Goal: Information Seeking & Learning: Compare options

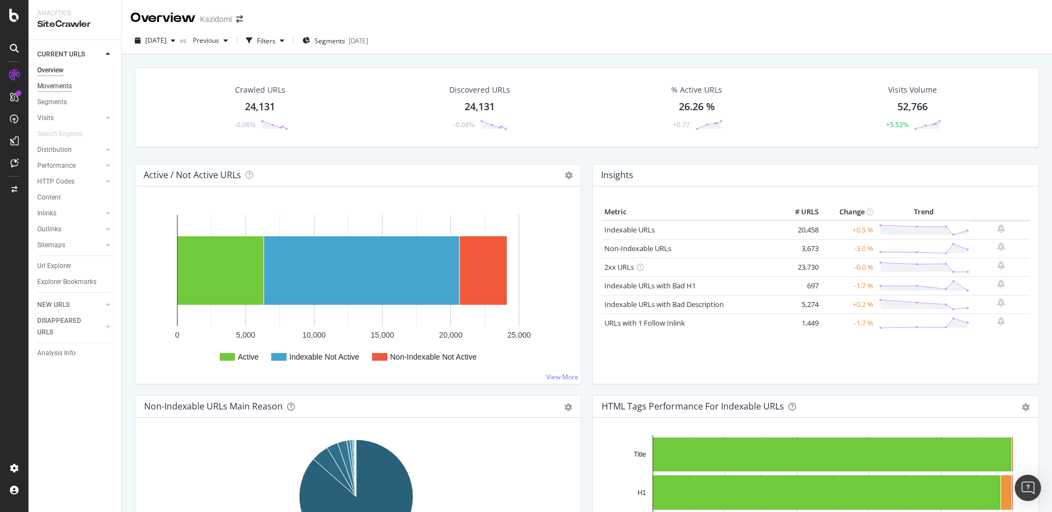
click at [48, 88] on div "Movements" at bounding box center [54, 87] width 35 height 12
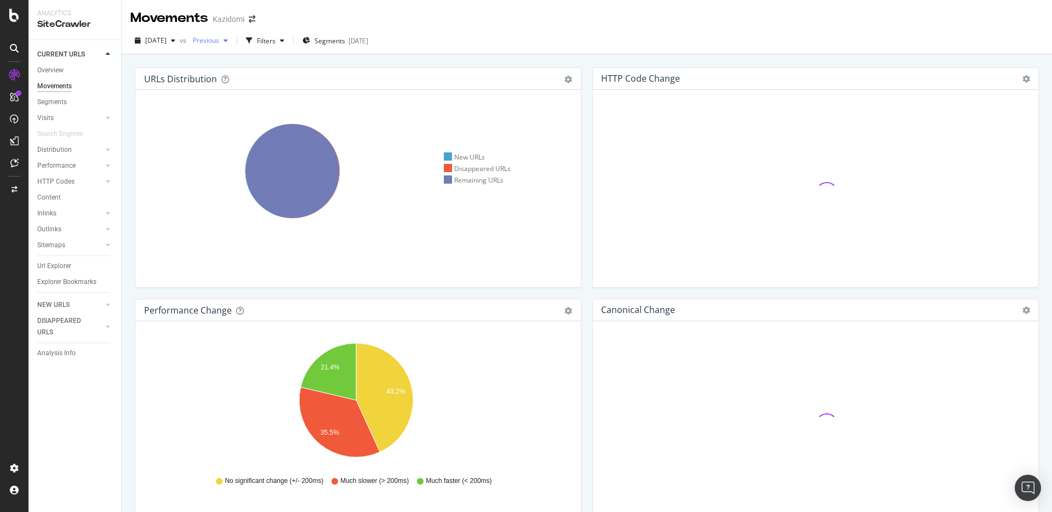
click at [232, 43] on div "button" at bounding box center [225, 40] width 13 height 7
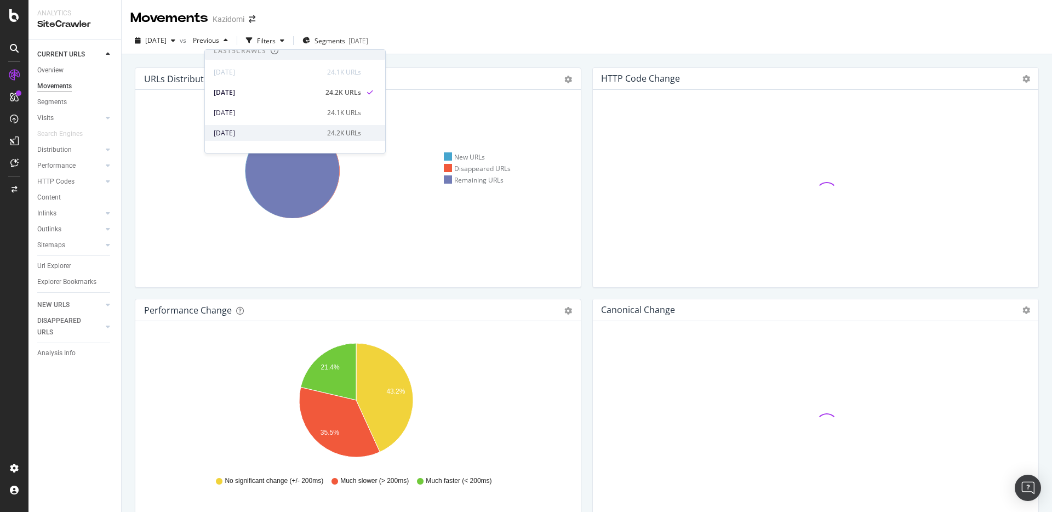
scroll to position [5, 0]
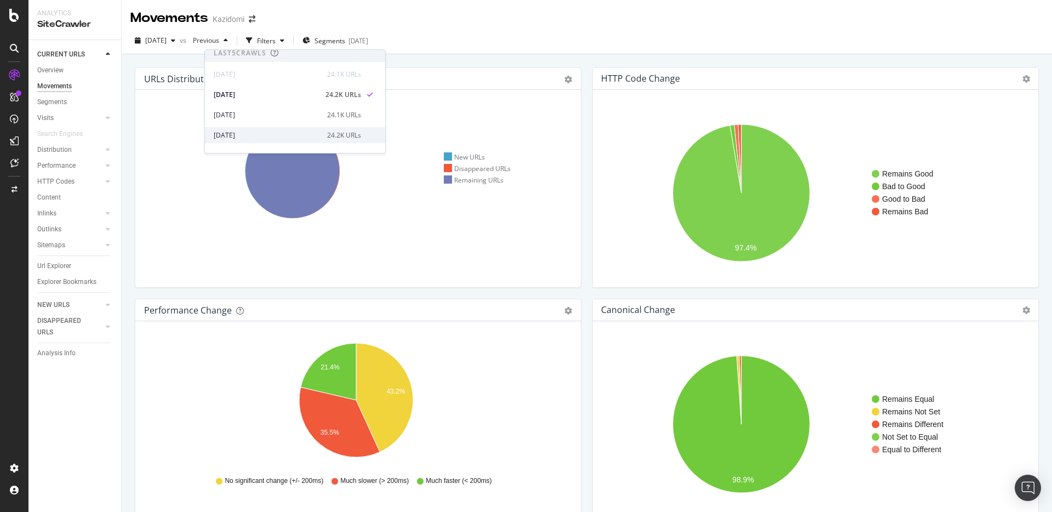
click at [241, 128] on div "[DATE] 24.2K URLs" at bounding box center [295, 135] width 180 height 16
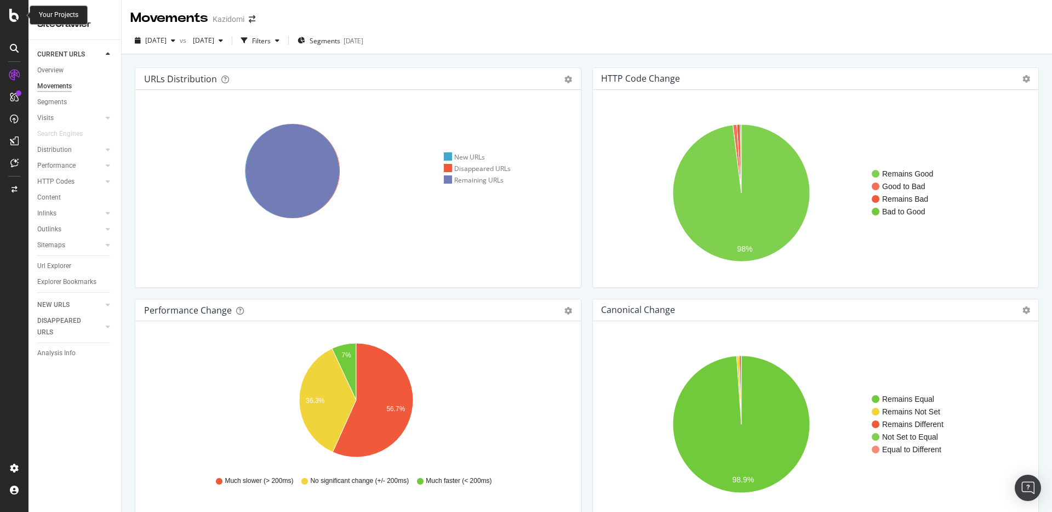
click at [8, 15] on div at bounding box center [14, 15] width 26 height 13
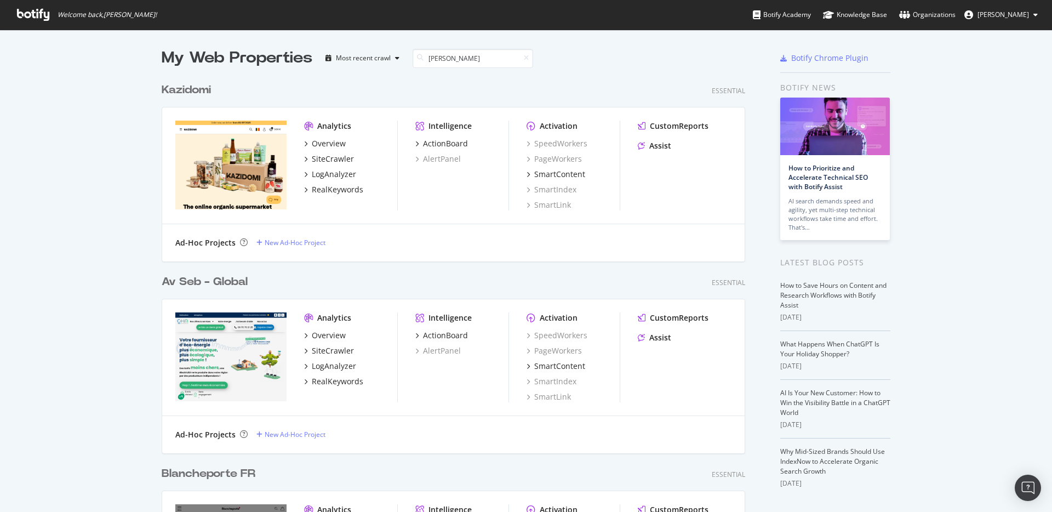
scroll to position [375, 584]
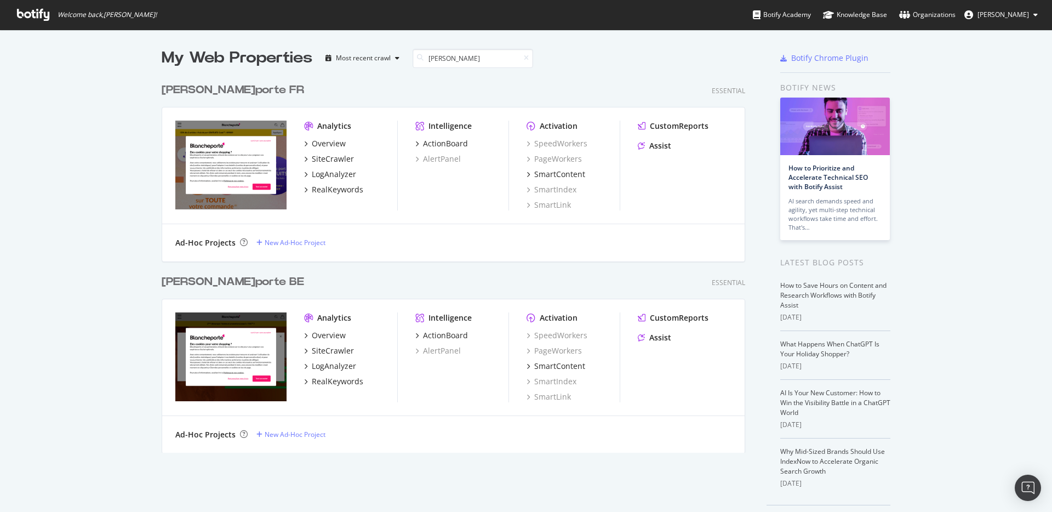
type input "[PERSON_NAME]"
click at [233, 89] on div "[PERSON_NAME] FR" at bounding box center [233, 90] width 143 height 16
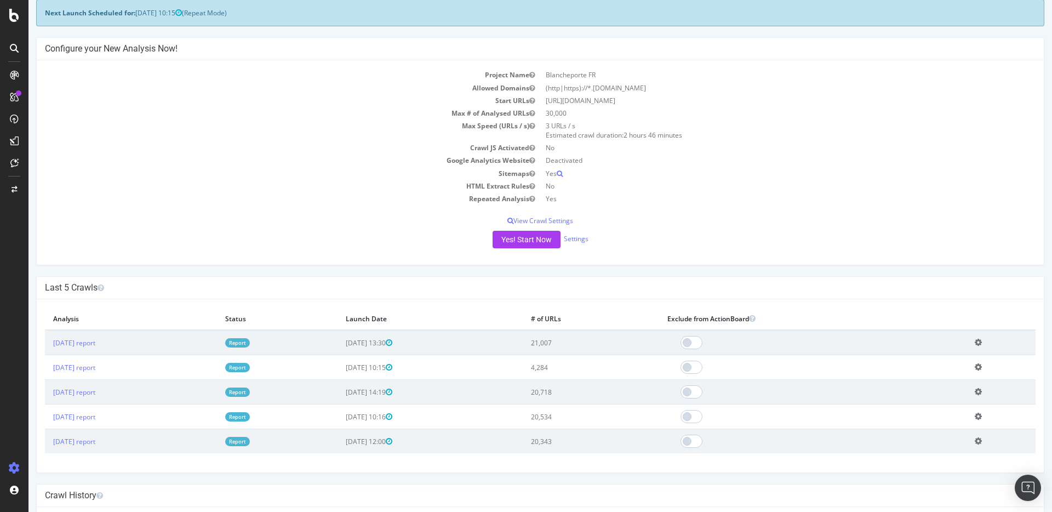
scroll to position [204, 0]
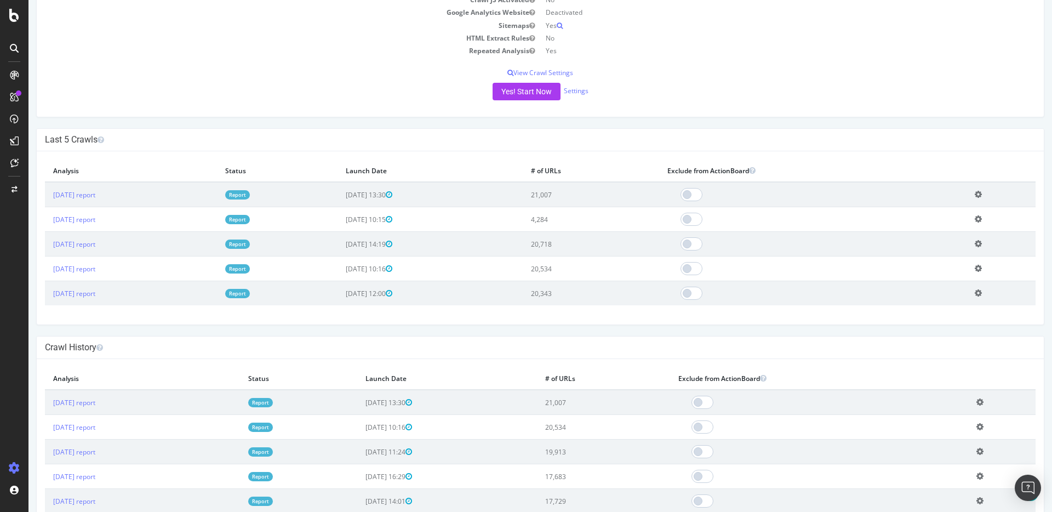
click at [89, 189] on td "[DATE] report" at bounding box center [131, 194] width 172 height 25
click at [90, 196] on link "[DATE] report" at bounding box center [74, 194] width 42 height 9
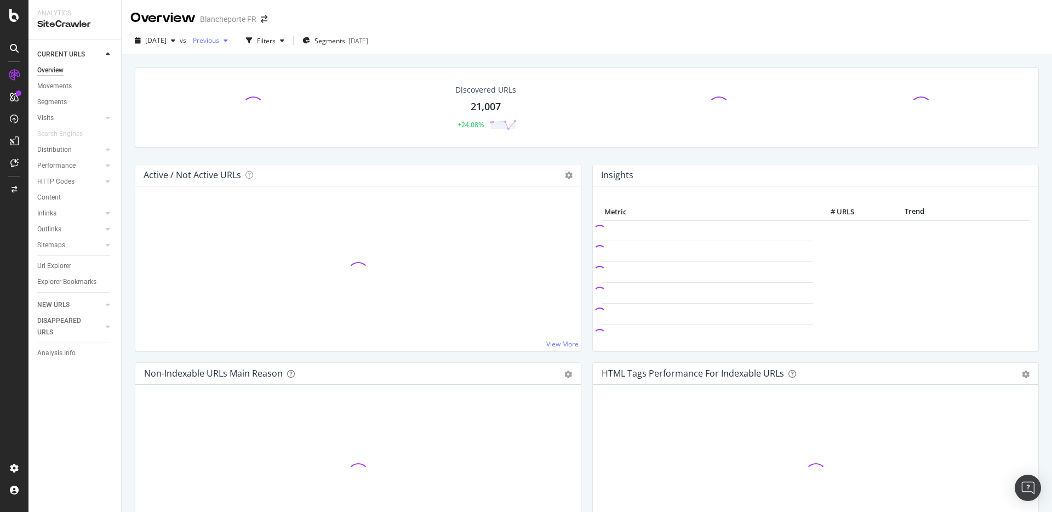
click at [212, 41] on span "Previous" at bounding box center [204, 40] width 31 height 9
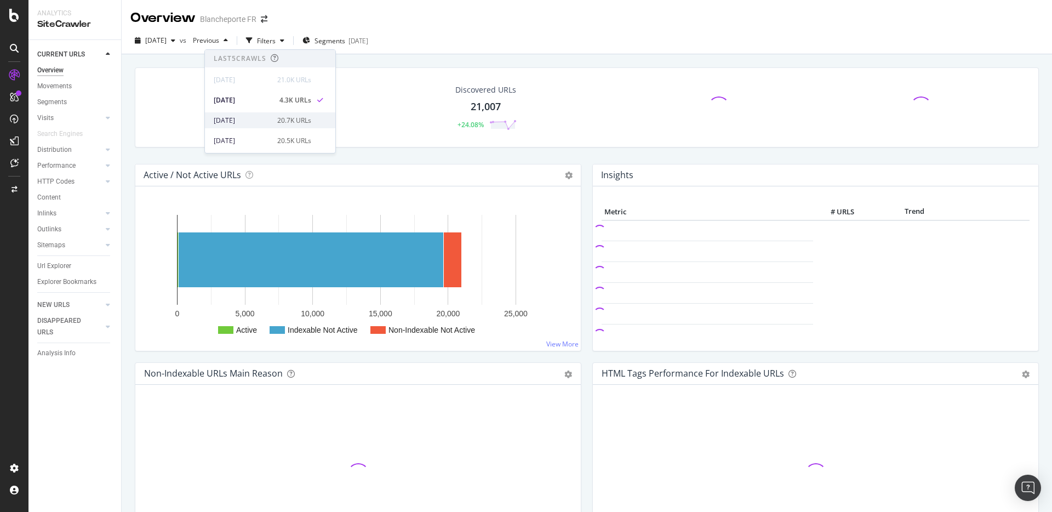
click at [236, 122] on div "[DATE]" at bounding box center [242, 121] width 57 height 10
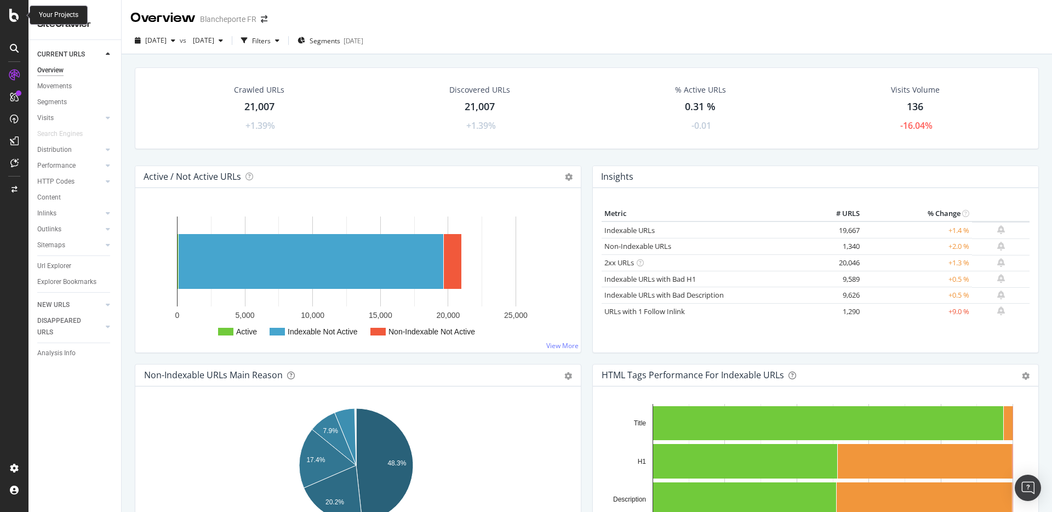
click at [4, 16] on div at bounding box center [14, 15] width 26 height 13
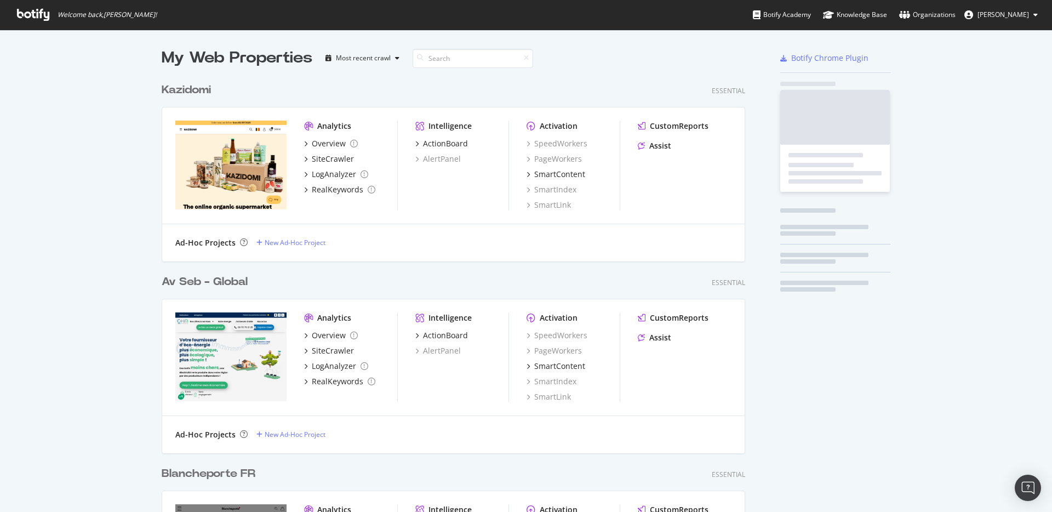
scroll to position [504, 1036]
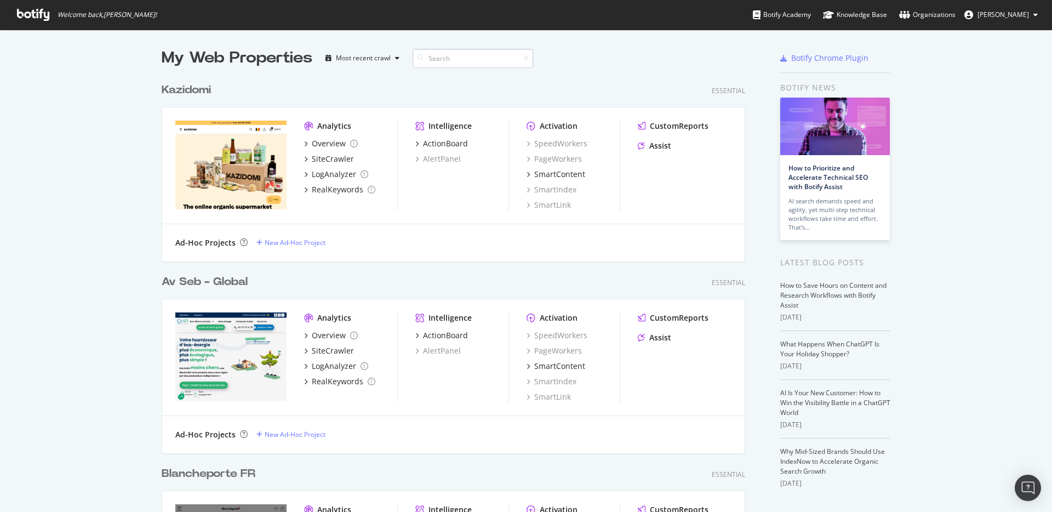
click at [460, 55] on input at bounding box center [473, 58] width 121 height 19
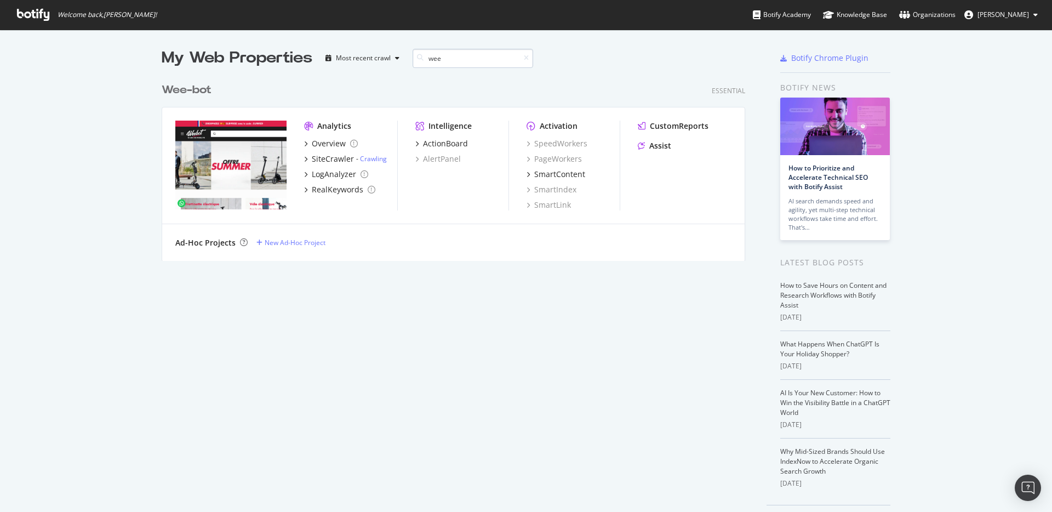
scroll to position [184, 584]
type input "wee"
click at [201, 86] on div "Wee -bot" at bounding box center [187, 90] width 50 height 16
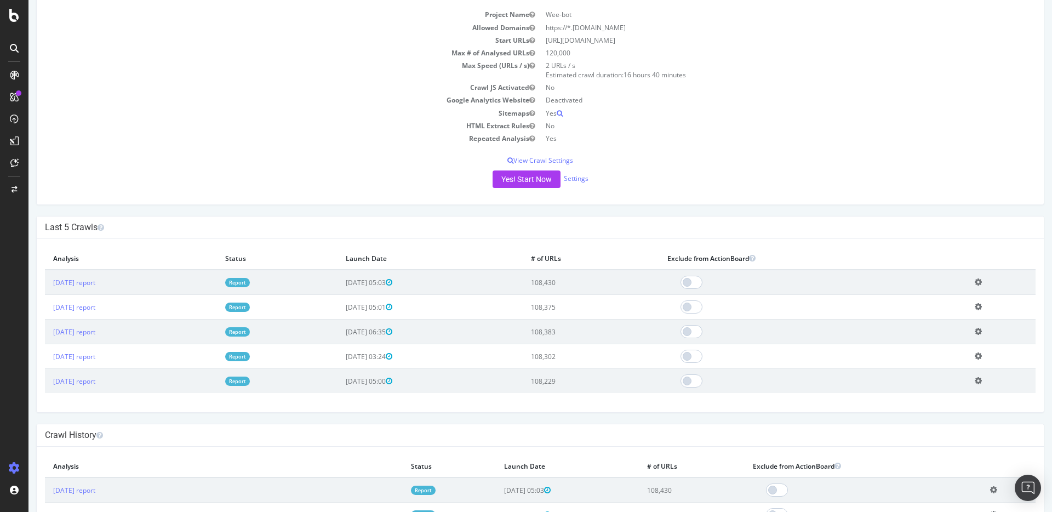
scroll to position [297, 0]
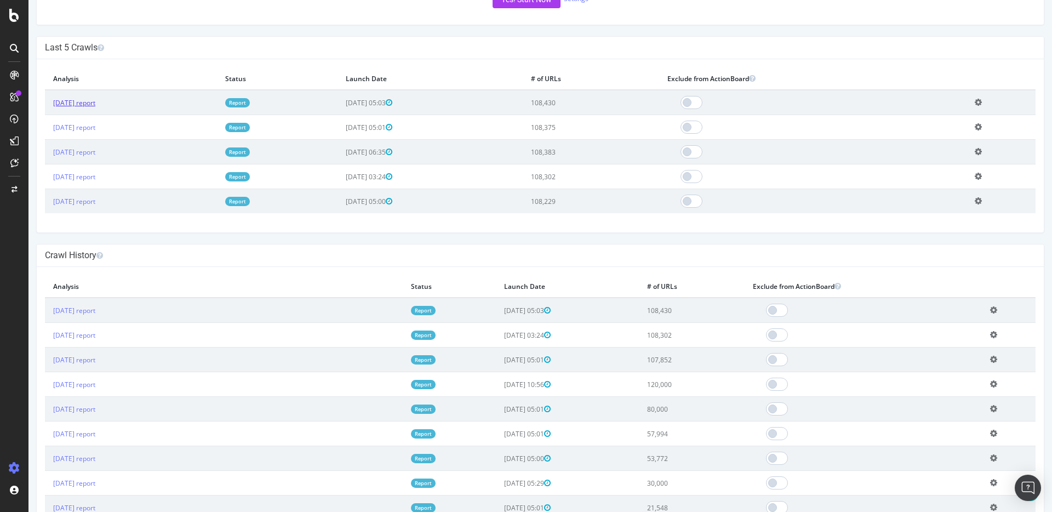
click at [78, 104] on link "[DATE] report" at bounding box center [74, 102] width 42 height 9
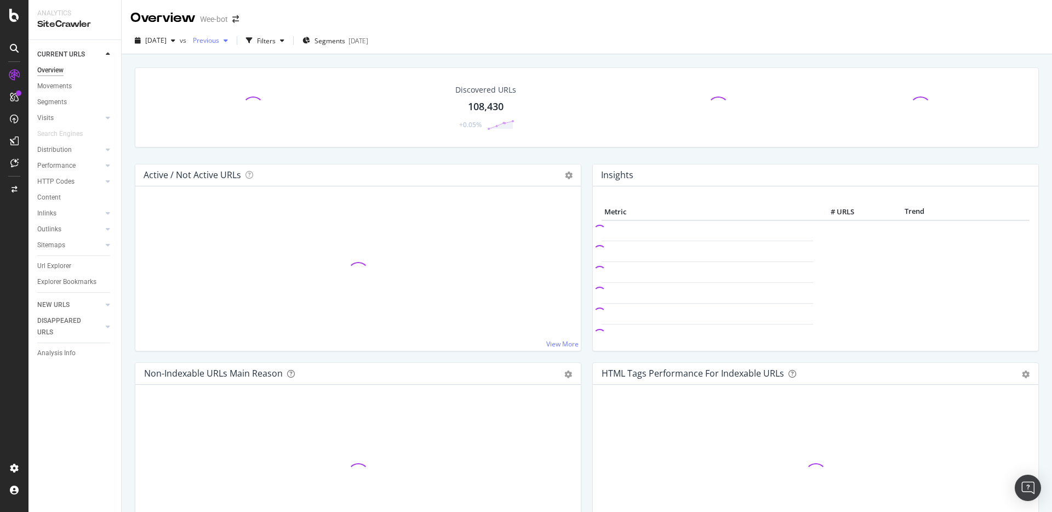
click at [228, 38] on icon "button" at bounding box center [226, 40] width 4 height 7
click at [238, 112] on div "[DATE] 108K URLs" at bounding box center [302, 120] width 194 height 16
click at [214, 43] on span "[DATE]" at bounding box center [202, 40] width 26 height 9
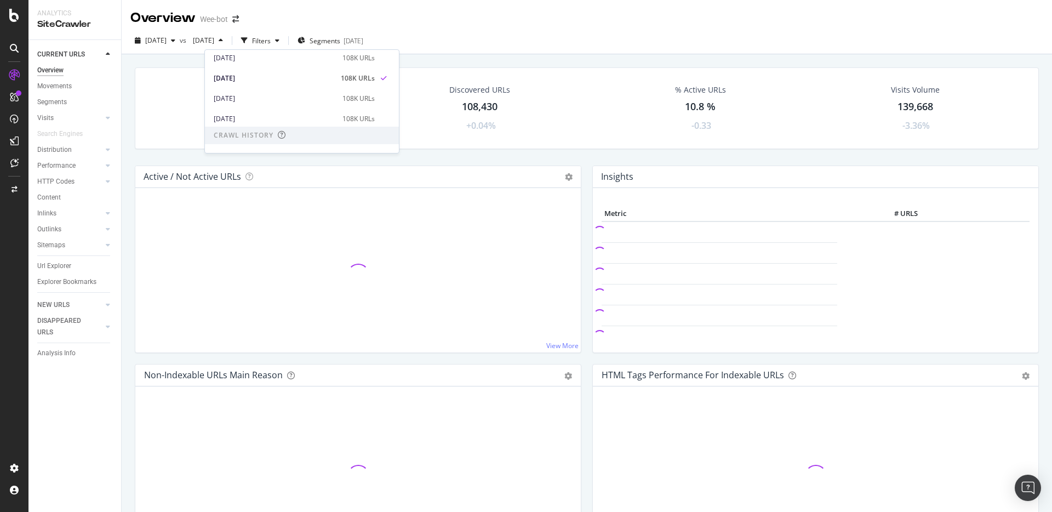
scroll to position [92, 0]
click at [269, 69] on div "[DATE]" at bounding box center [275, 69] width 122 height 10
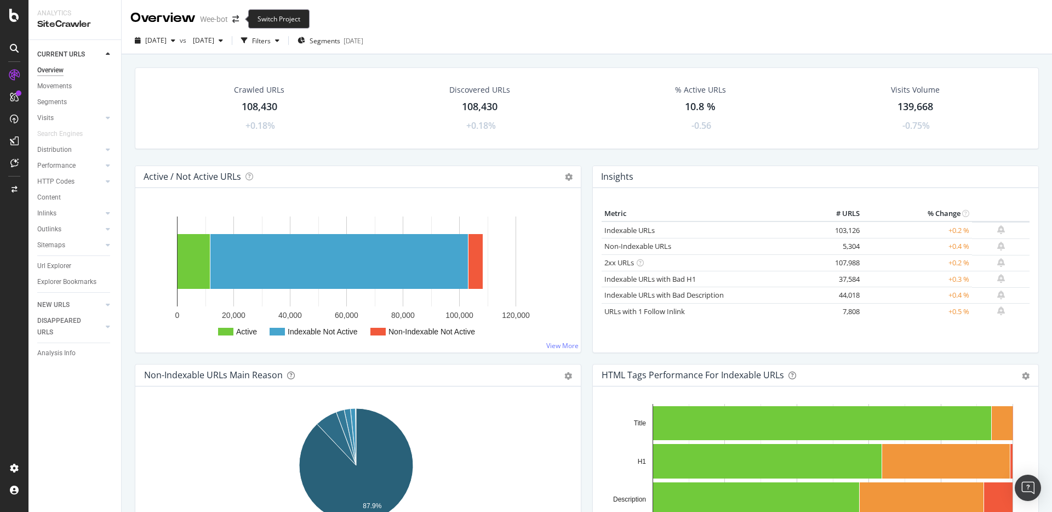
click at [235, 17] on icon "arrow-right-arrow-left" at bounding box center [235, 19] width 7 height 8
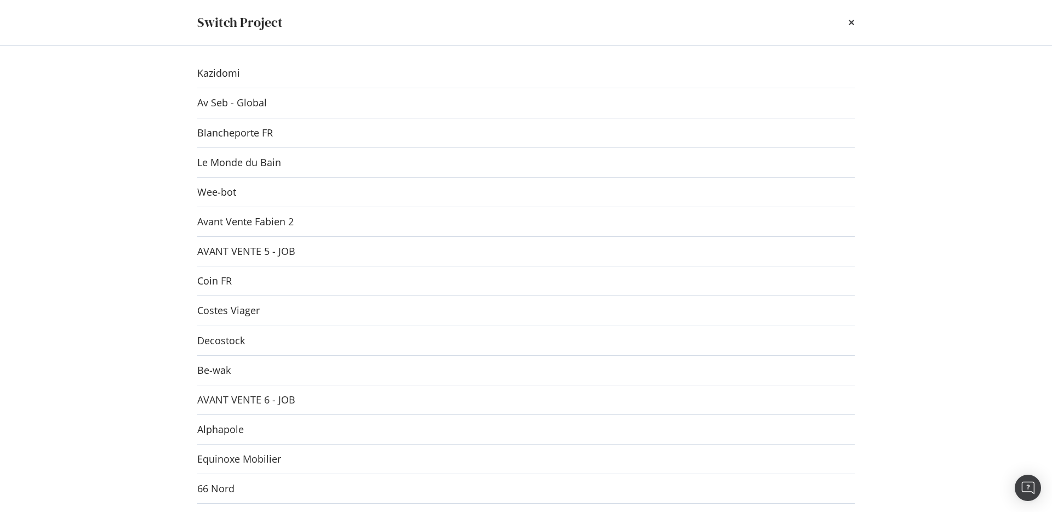
scroll to position [2, 0]
click at [146, 143] on div "Switch Project Kazidomi Av Seb - Global Blancheporte FR Le Monde du [PERSON_NAM…" at bounding box center [526, 256] width 1052 height 512
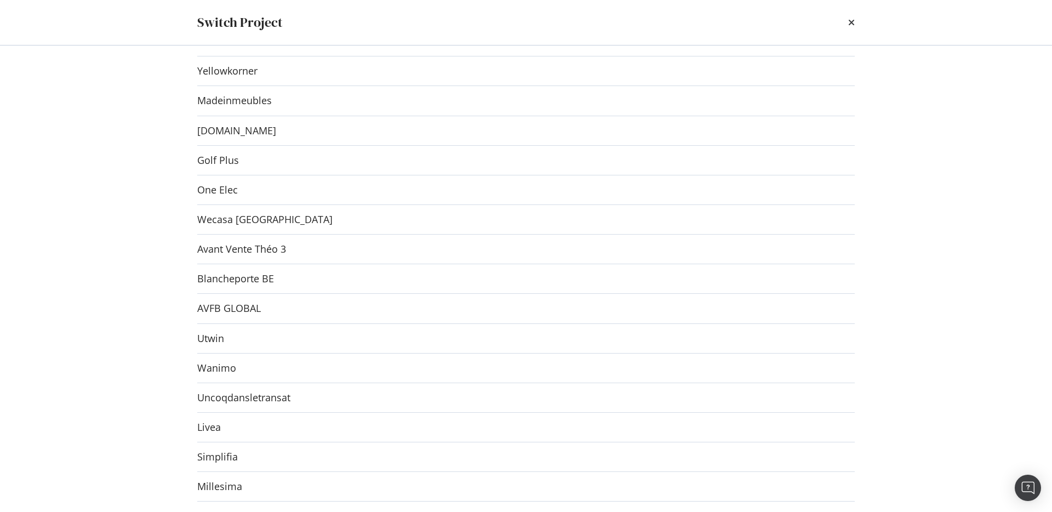
scroll to position [0, 0]
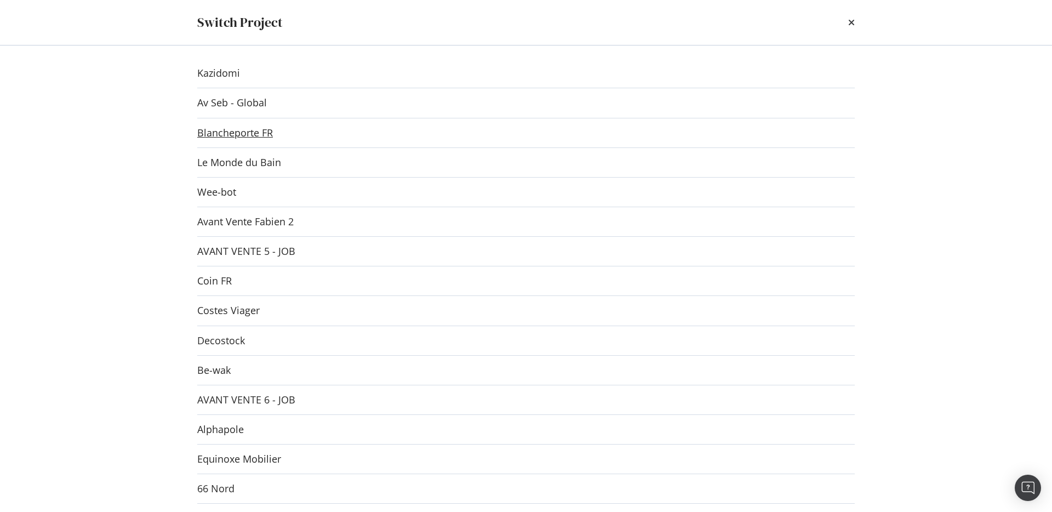
click at [253, 139] on link "Blancheporte FR" at bounding box center [235, 133] width 76 height 12
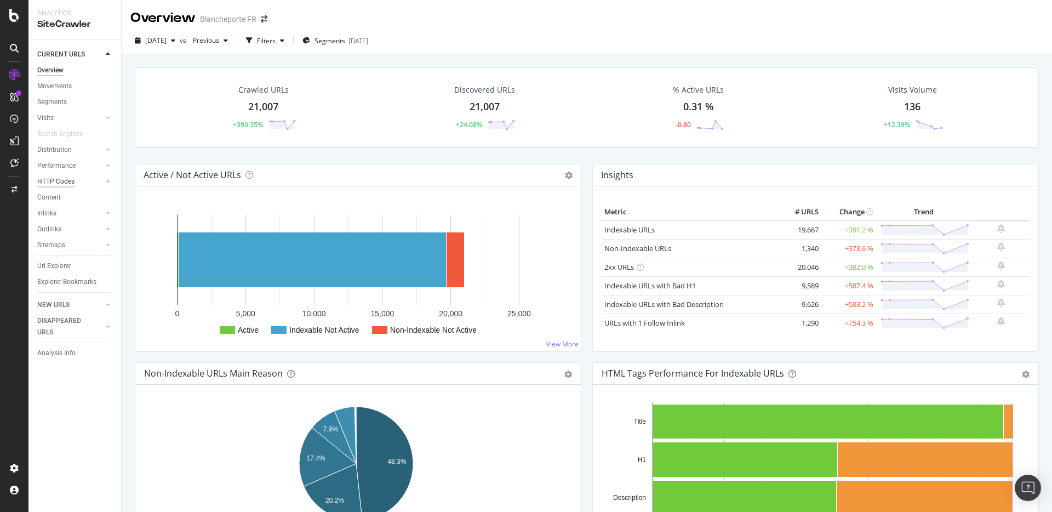
click at [64, 184] on div "HTTP Codes" at bounding box center [55, 182] width 37 height 12
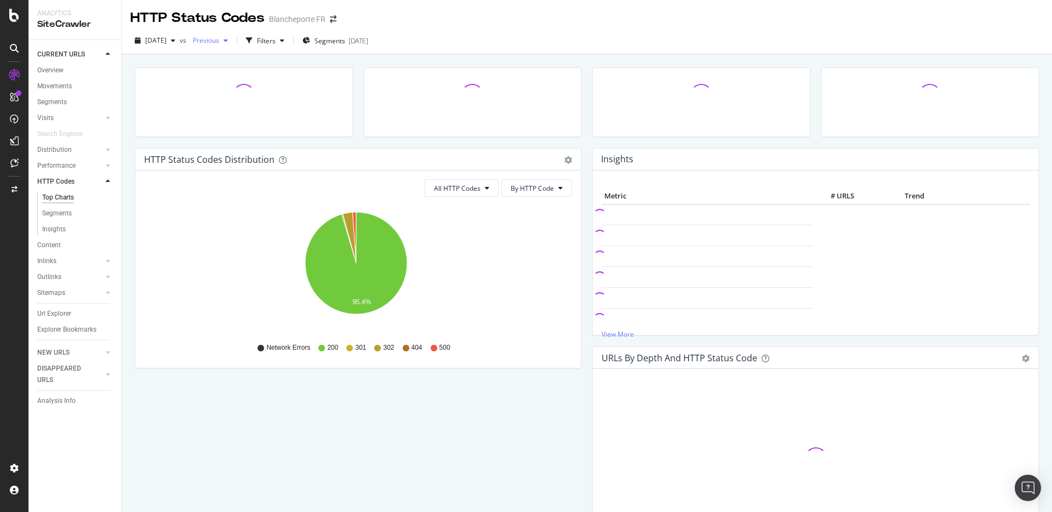
click at [219, 42] on span "Previous" at bounding box center [204, 40] width 31 height 9
click at [246, 134] on div "[DATE] 20.5K URLs" at bounding box center [270, 141] width 130 height 16
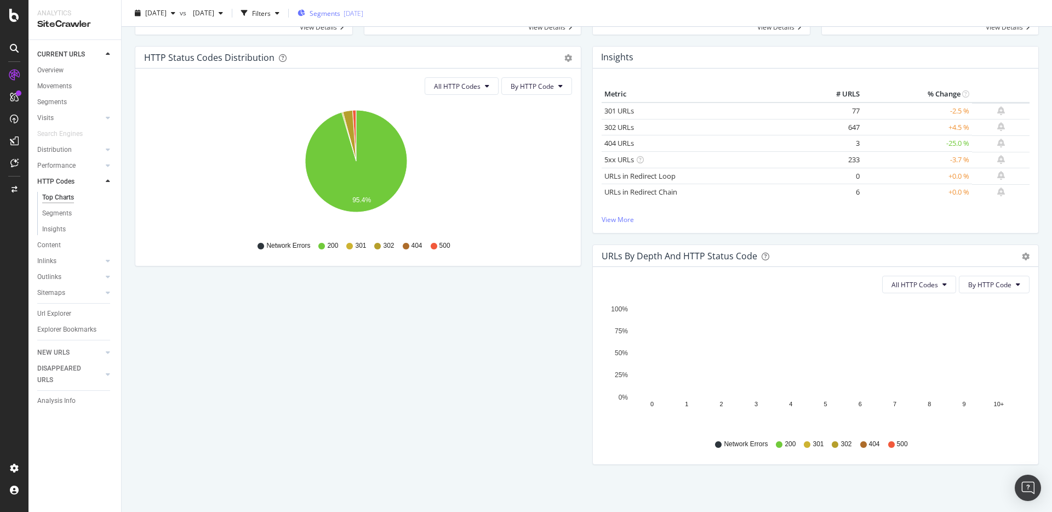
scroll to position [100, 0]
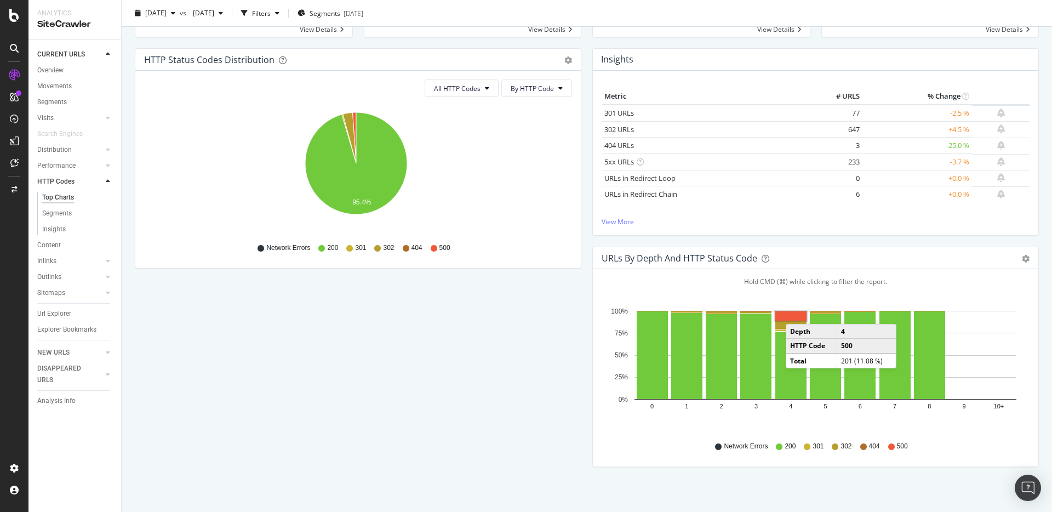
click at [793, 313] on rect "A chart." at bounding box center [791, 315] width 31 height 9
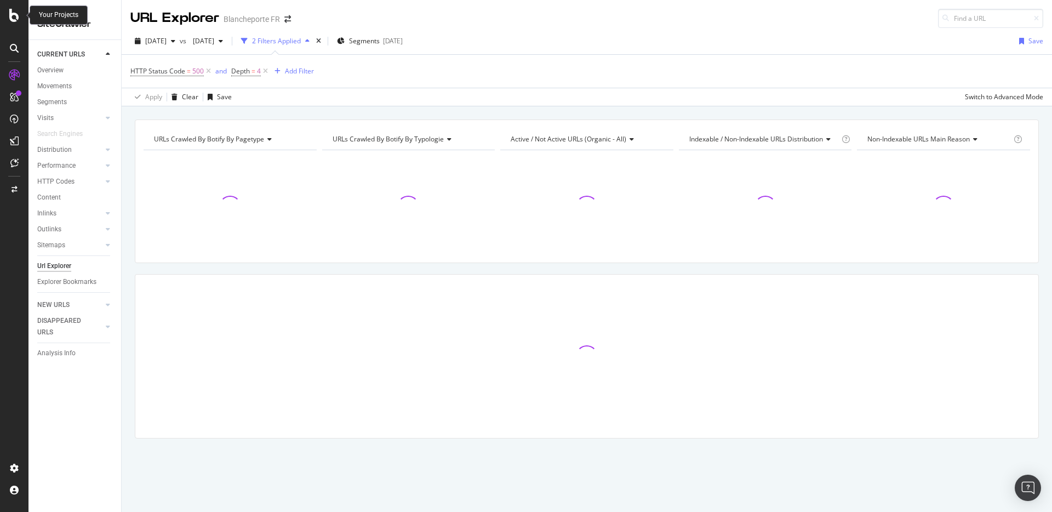
click at [13, 14] on icon at bounding box center [14, 15] width 10 height 13
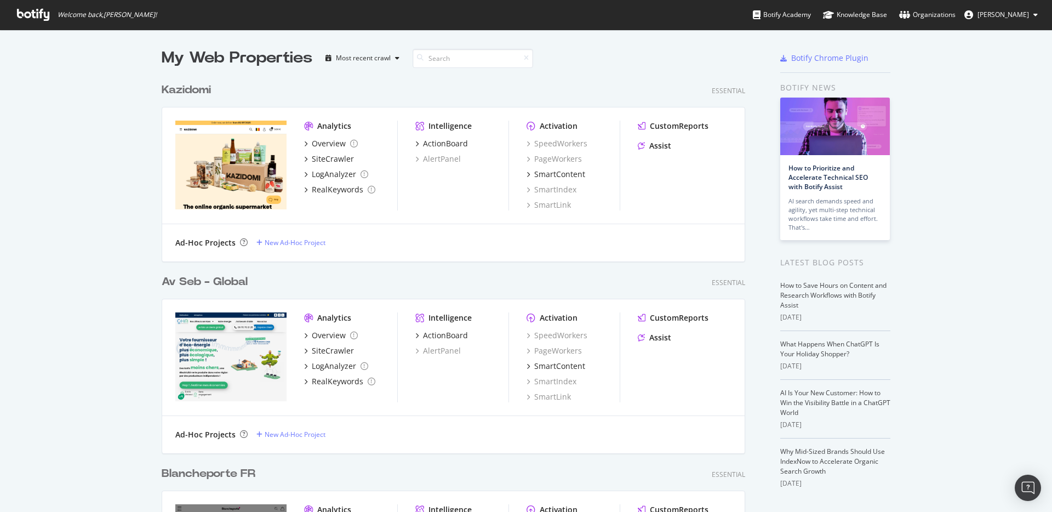
scroll to position [504, 1036]
click at [191, 84] on div "Kazidomi" at bounding box center [186, 90] width 49 height 16
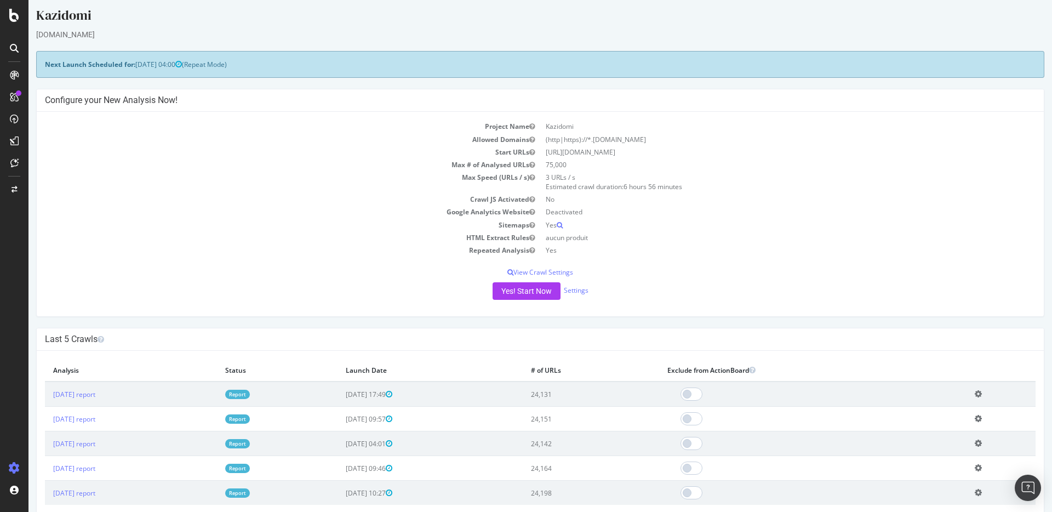
scroll to position [14, 0]
